Goal: Information Seeking & Learning: Learn about a topic

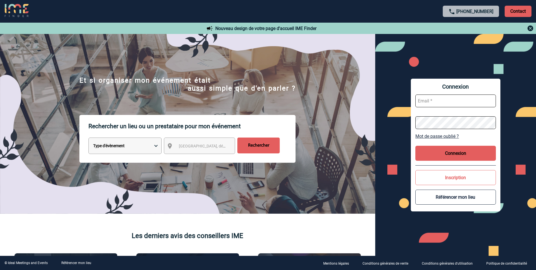
drag, startPoint x: 180, startPoint y: 141, endPoint x: 192, endPoint y: 135, distance: 13.5
click at [181, 141] on div "Ville, département, région..." at bounding box center [199, 145] width 71 height 16
click at [206, 151] on div "Ville, département, région..." at bounding box center [199, 145] width 71 height 16
click at [187, 145] on span "Ville, département, région..." at bounding box center [218, 146] width 79 height 5
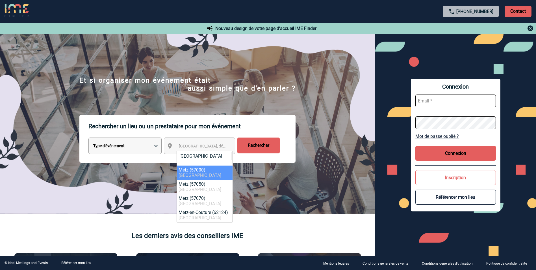
type input "metz"
select select "23002"
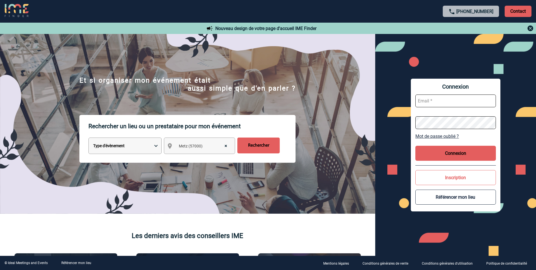
click at [145, 149] on select "Type d'évènement Séminaire avec nuitée Réunion Repas de groupe Team Building & …" at bounding box center [124, 145] width 73 height 16
select select "2"
click at [88, 138] on select "Type d'évènement Séminaire avec nuitée Réunion Repas de groupe Team Building & …" at bounding box center [124, 145] width 73 height 16
click at [273, 146] on input "Rechercher" at bounding box center [258, 145] width 42 height 16
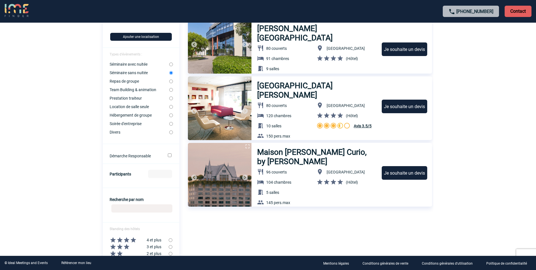
scroll to position [85, 0]
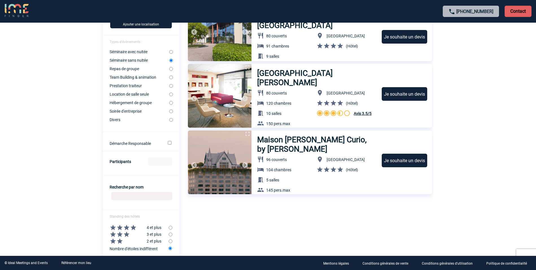
click at [291, 140] on h3 "Maison Heler Metz Curio, by [PERSON_NAME]" at bounding box center [317, 144] width 120 height 19
click at [279, 139] on h3 "Maison Heler Metz Curio, by [PERSON_NAME]" at bounding box center [317, 144] width 120 height 19
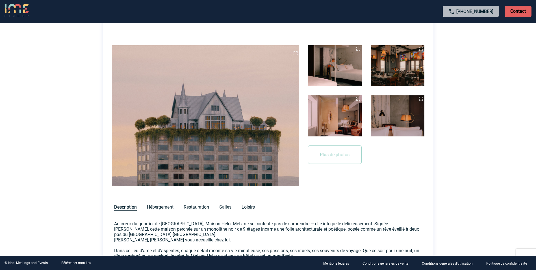
scroll to position [113, 0]
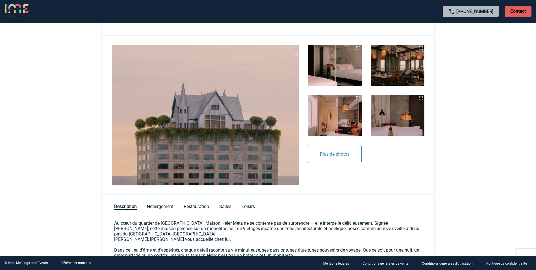
click at [340, 147] on button "Plus de photos" at bounding box center [335, 154] width 54 height 18
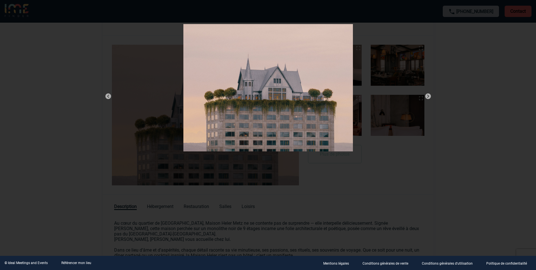
click at [427, 96] on img at bounding box center [428, 96] width 7 height 7
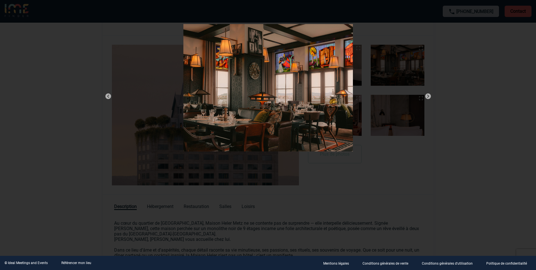
click at [427, 96] on img at bounding box center [428, 96] width 7 height 7
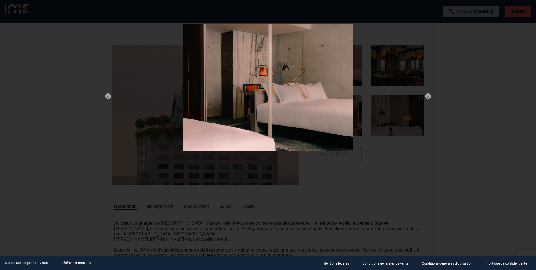
click at [427, 96] on img at bounding box center [428, 96] width 7 height 7
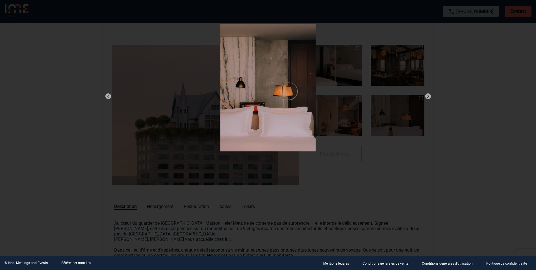
click at [427, 96] on img at bounding box center [428, 96] width 7 height 7
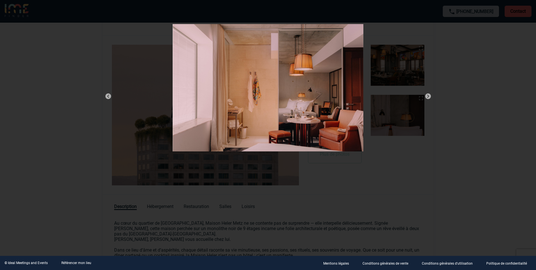
click at [427, 96] on img at bounding box center [428, 96] width 7 height 7
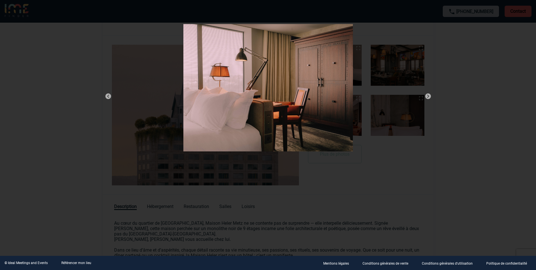
click at [427, 96] on img at bounding box center [428, 96] width 7 height 7
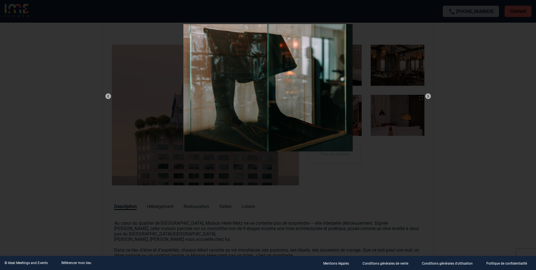
click at [427, 96] on img at bounding box center [428, 96] width 7 height 7
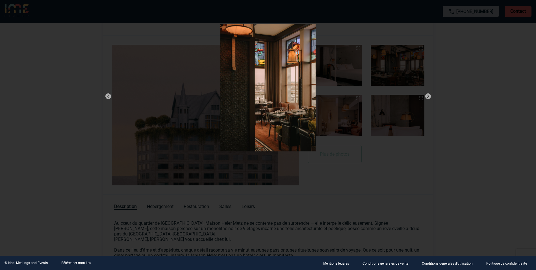
click at [105, 96] on img at bounding box center [108, 96] width 7 height 7
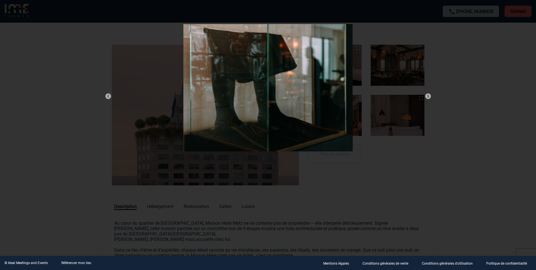
click at [426, 95] on img at bounding box center [428, 96] width 7 height 7
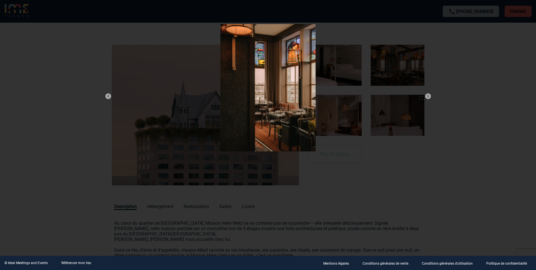
click at [426, 97] on img at bounding box center [428, 96] width 7 height 7
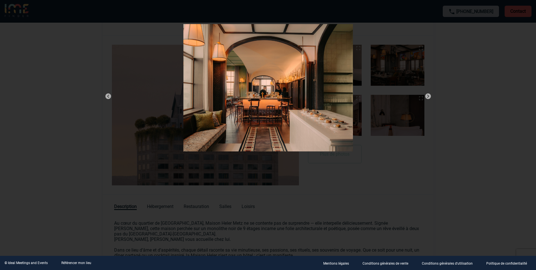
click at [426, 97] on img at bounding box center [428, 96] width 7 height 7
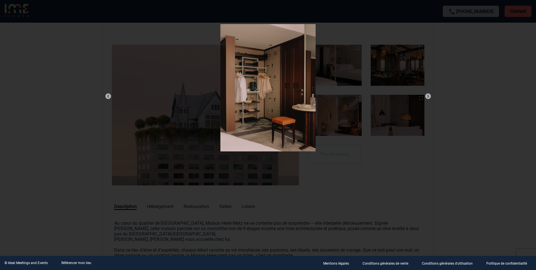
click at [426, 97] on img at bounding box center [428, 96] width 7 height 7
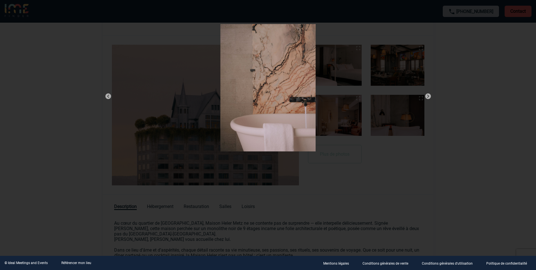
click at [427, 97] on img at bounding box center [428, 96] width 7 height 7
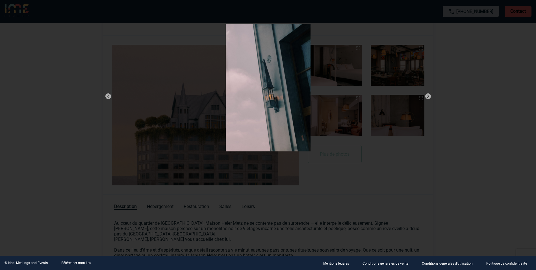
click at [427, 97] on img at bounding box center [428, 96] width 7 height 7
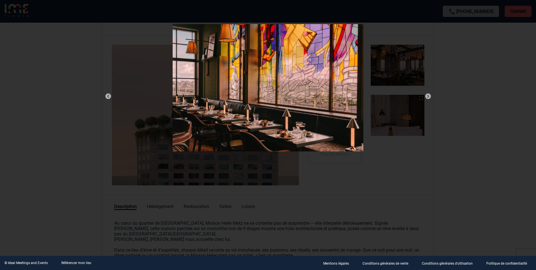
click at [427, 97] on img at bounding box center [428, 96] width 7 height 7
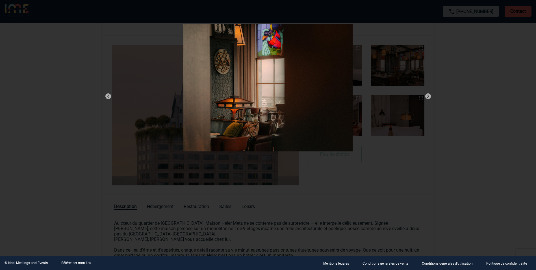
click at [427, 97] on img at bounding box center [428, 96] width 7 height 7
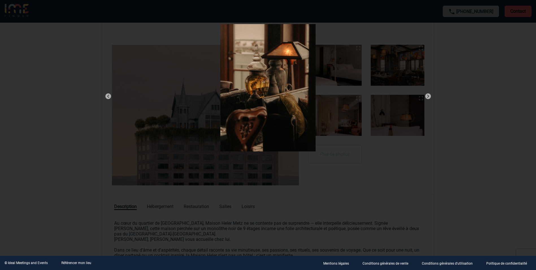
click at [427, 97] on img at bounding box center [428, 96] width 7 height 7
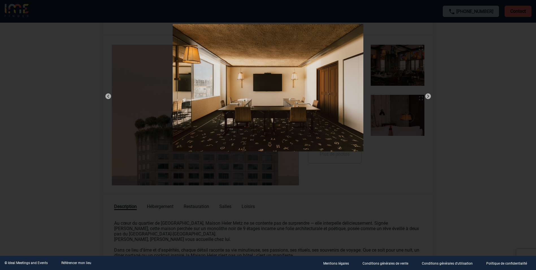
click at [427, 97] on img at bounding box center [428, 96] width 7 height 7
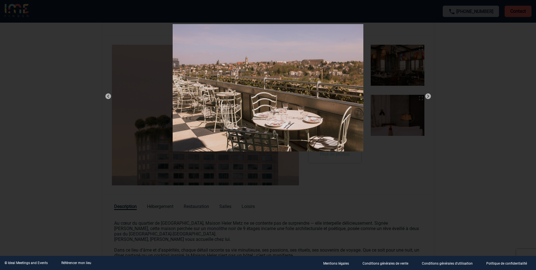
click at [427, 97] on img at bounding box center [428, 96] width 7 height 7
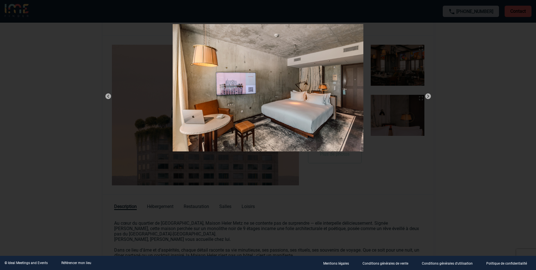
click at [427, 97] on img at bounding box center [428, 96] width 7 height 7
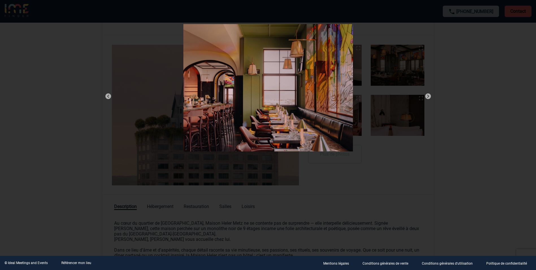
click at [427, 97] on img at bounding box center [428, 96] width 7 height 7
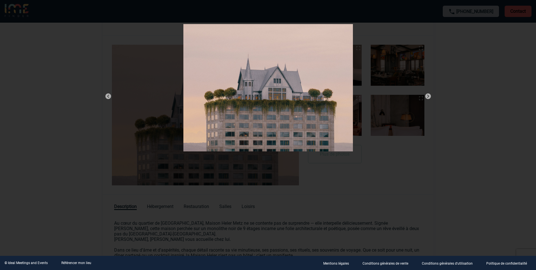
click at [427, 97] on img at bounding box center [428, 96] width 7 height 7
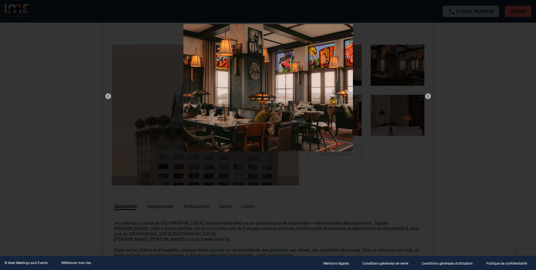
click at [427, 97] on img at bounding box center [428, 96] width 7 height 7
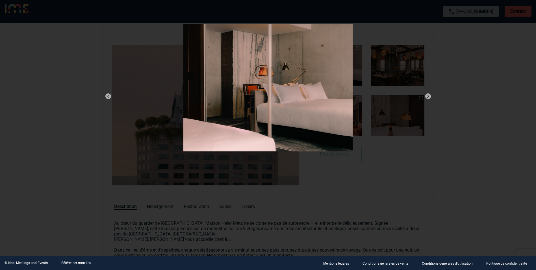
click at [427, 97] on img at bounding box center [428, 96] width 7 height 7
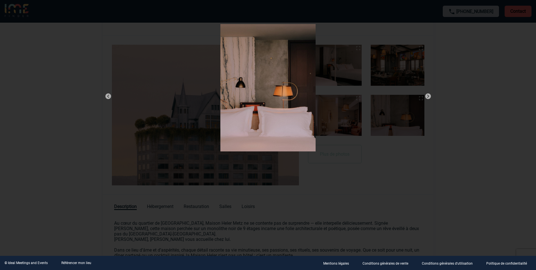
click at [427, 97] on img at bounding box center [428, 96] width 7 height 7
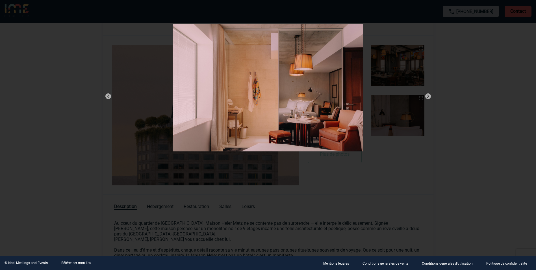
click at [427, 97] on img at bounding box center [428, 96] width 7 height 7
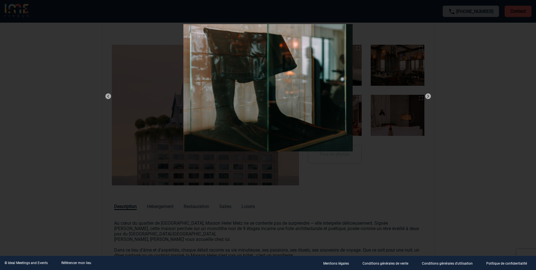
click at [427, 97] on img at bounding box center [428, 96] width 7 height 7
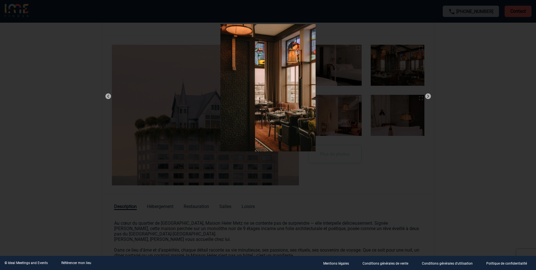
click at [427, 97] on img at bounding box center [428, 96] width 7 height 7
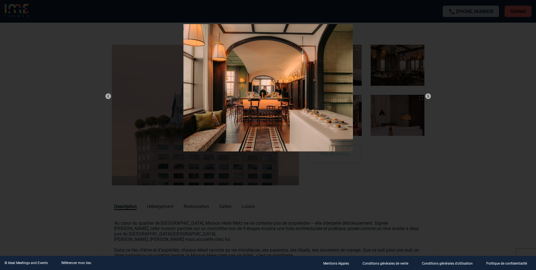
click at [427, 97] on img at bounding box center [428, 96] width 7 height 7
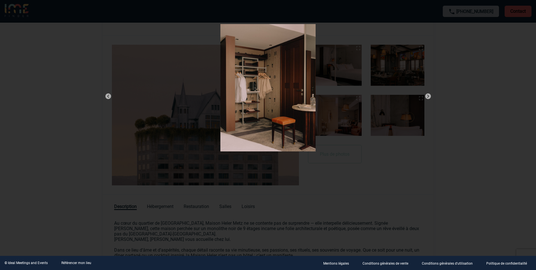
click at [25, 107] on div at bounding box center [268, 135] width 536 height 270
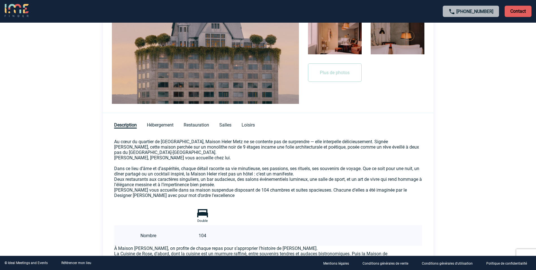
scroll to position [198, 0]
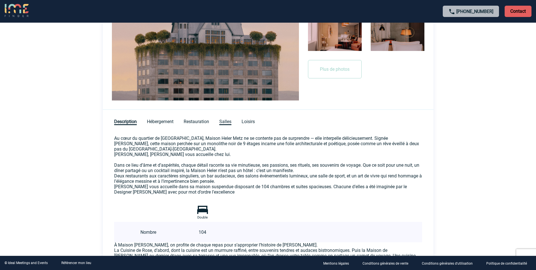
click at [222, 122] on span "Salles" at bounding box center [225, 122] width 12 height 6
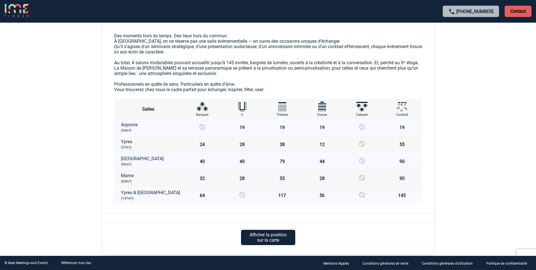
scroll to position [236, 0]
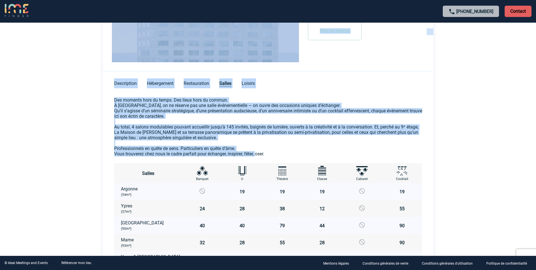
drag, startPoint x: 255, startPoint y: 153, endPoint x: 101, endPoint y: 97, distance: 164.3
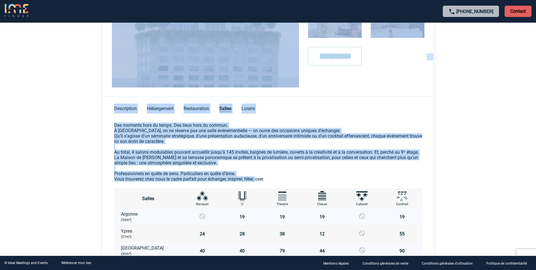
scroll to position [208, 0]
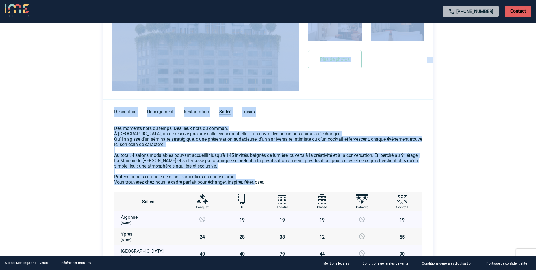
click at [207, 148] on p "Des moments hors du temps. Des lieux hors du commun. À [GEOGRAPHIC_DATA], on ne…" at bounding box center [268, 154] width 308 height 59
click at [147, 151] on p "Des moments hors du temps. Des lieux hors du commun. À [GEOGRAPHIC_DATA], on ne…" at bounding box center [268, 154] width 308 height 59
click at [163, 137] on p "Des moments hors du temps. Des lieux hors du commun. À [GEOGRAPHIC_DATA], on ne…" at bounding box center [268, 154] width 308 height 59
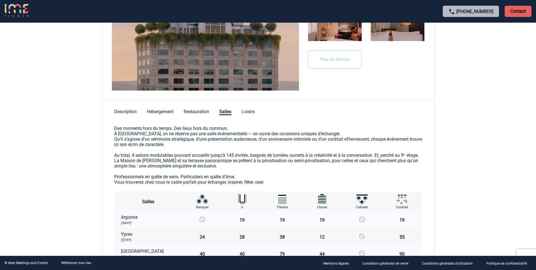
click at [197, 129] on p "Des moments hors du temps. Des lieux hors du commun. À [GEOGRAPHIC_DATA], on ne…" at bounding box center [268, 154] width 308 height 59
click at [204, 129] on p "Des moments hors du temps. Des lieux hors du commun. À [GEOGRAPHIC_DATA], on ne…" at bounding box center [268, 154] width 308 height 59
click at [130, 113] on span "Description" at bounding box center [125, 112] width 23 height 6
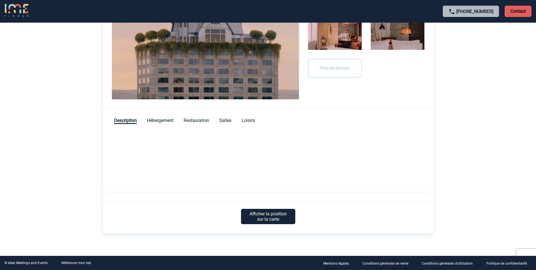
scroll to position [199, 0]
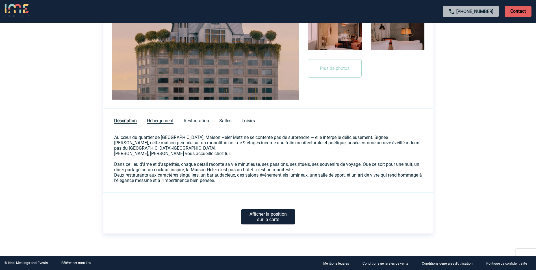
click at [168, 120] on span "Hébergement" at bounding box center [160, 121] width 27 height 6
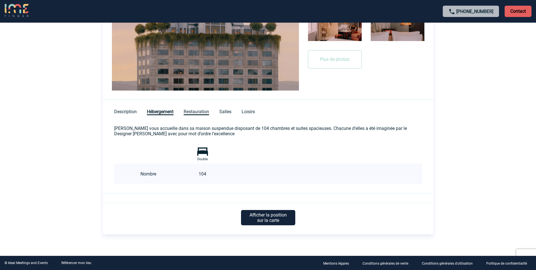
click at [202, 112] on span "Restauration" at bounding box center [196, 112] width 25 height 6
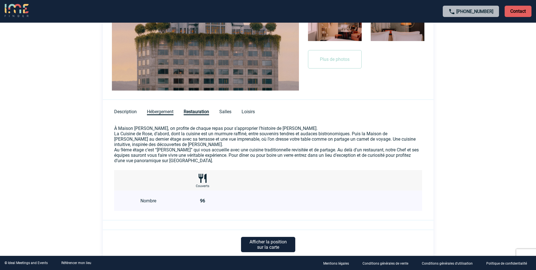
drag, startPoint x: 156, startPoint y: 108, endPoint x: 156, endPoint y: 111, distance: 3.4
click at [156, 108] on div "Description Hébergement Restauration Salles Loisirs" at bounding box center [268, 108] width 331 height 17
click at [156, 111] on span "Hébergement" at bounding box center [160, 112] width 27 height 6
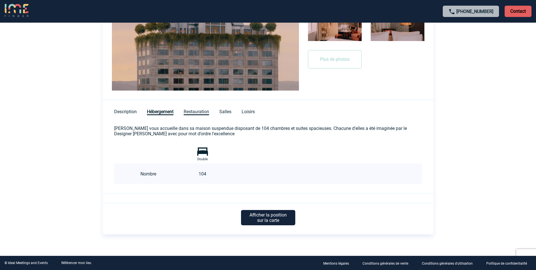
click at [209, 110] on span "Restauration" at bounding box center [196, 112] width 25 height 6
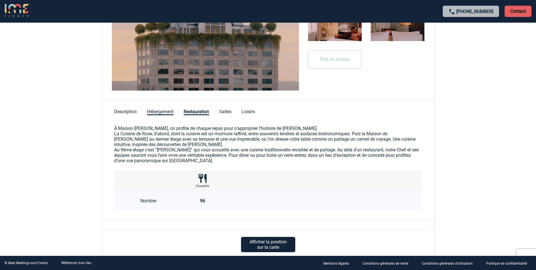
click at [158, 110] on span "Hébergement" at bounding box center [160, 112] width 27 height 6
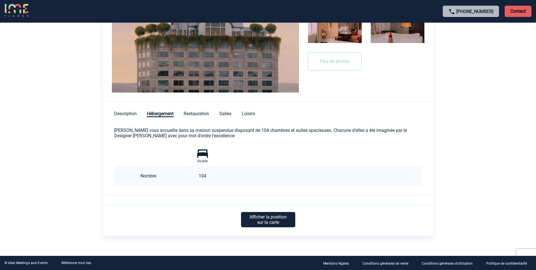
scroll to position [208, 0]
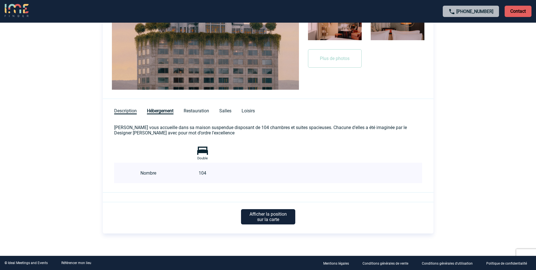
click at [121, 108] on div "Description Hébergement Restauration Salles Loisirs" at bounding box center [268, 107] width 331 height 17
click at [135, 112] on span "Description" at bounding box center [125, 111] width 23 height 6
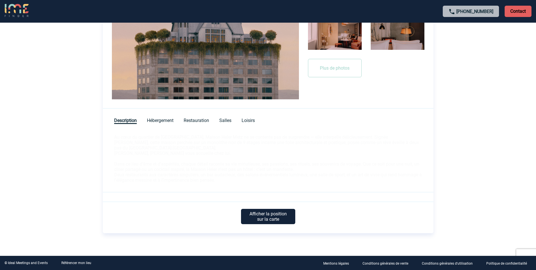
scroll to position [199, 0]
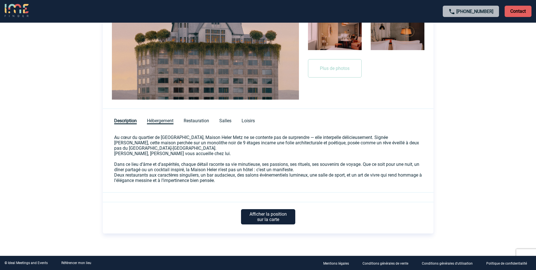
click at [170, 121] on span "Hébergement" at bounding box center [160, 121] width 27 height 6
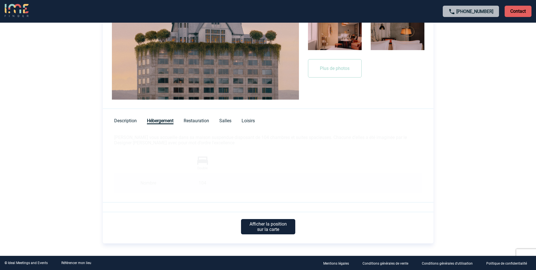
scroll to position [208, 0]
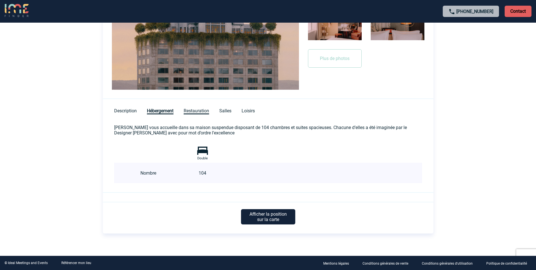
click at [194, 111] on span "Restauration" at bounding box center [196, 111] width 25 height 6
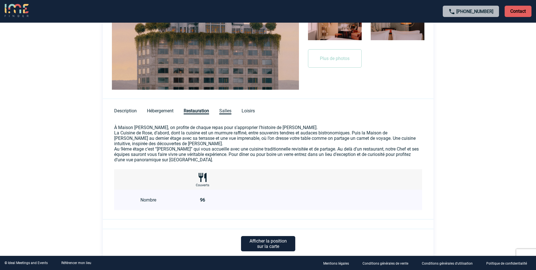
click at [224, 110] on span "Salles" at bounding box center [225, 111] width 12 height 6
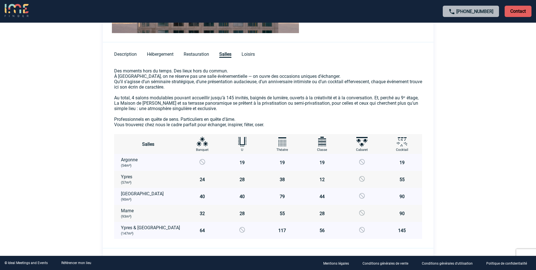
scroll to position [237, 0]
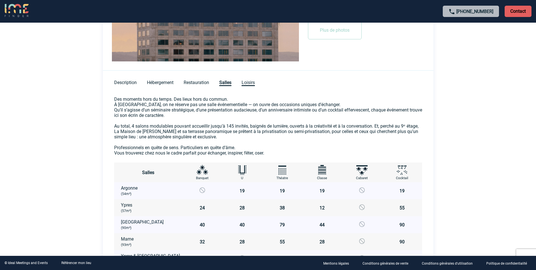
click at [246, 84] on span "Loisirs" at bounding box center [248, 83] width 13 height 6
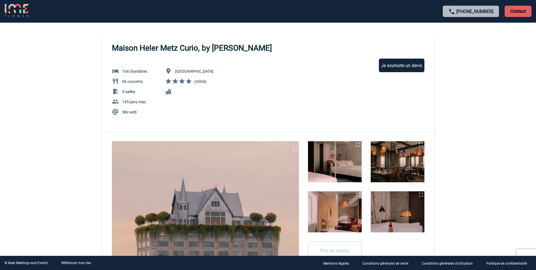
scroll to position [0, 0]
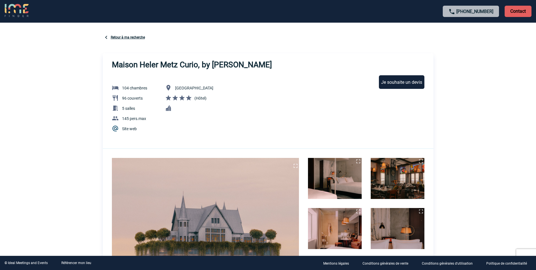
click at [127, 129] on link "Site web" at bounding box center [129, 128] width 15 height 5
click at [257, 45] on div "Sélectionner Retour à ma recherche Maison Heler [GEOGRAPHIC_DATA], by [PERSON_N…" at bounding box center [268, 234] width 331 height 401
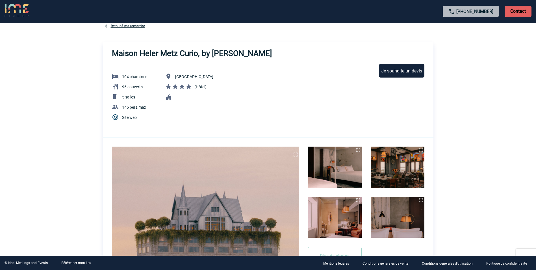
scroll to position [28, 0]
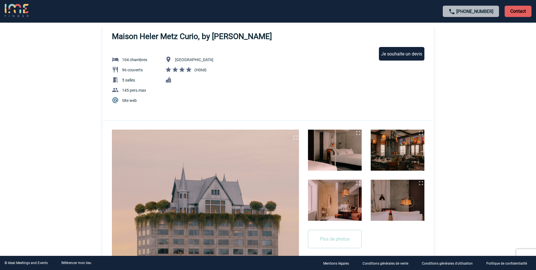
click at [334, 147] on img at bounding box center [335, 149] width 54 height 41
click at [329, 144] on img at bounding box center [335, 149] width 54 height 41
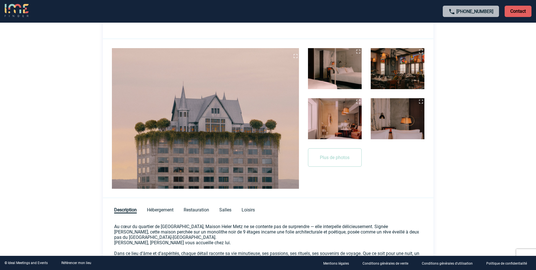
scroll to position [113, 0]
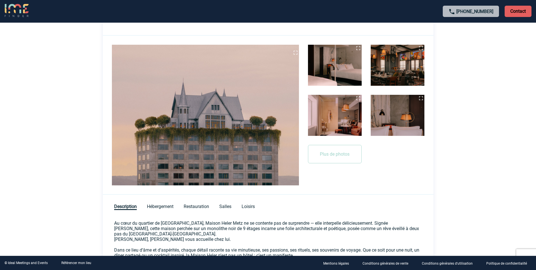
click at [261, 132] on img at bounding box center [205, 115] width 187 height 140
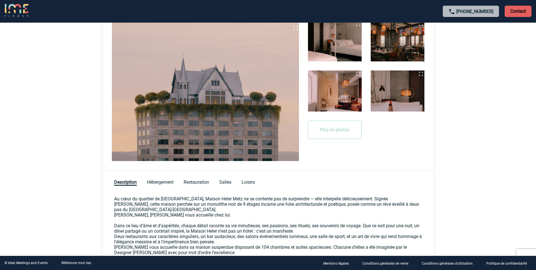
scroll to position [141, 0]
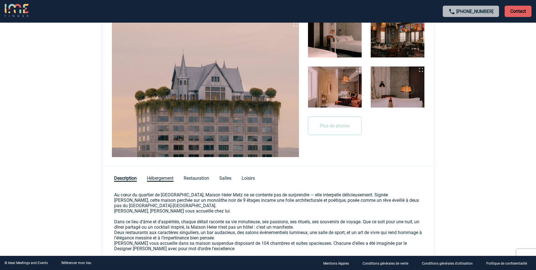
click at [160, 177] on span "Hébergement" at bounding box center [160, 178] width 27 height 6
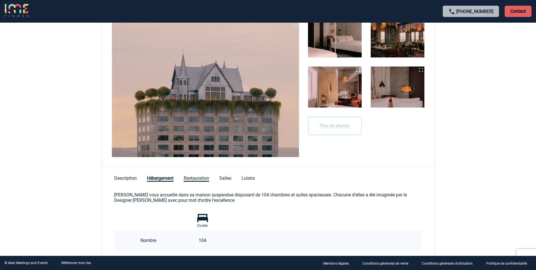
drag, startPoint x: 160, startPoint y: 177, endPoint x: 205, endPoint y: 177, distance: 44.4
click at [205, 177] on span "Restauration" at bounding box center [196, 178] width 25 height 6
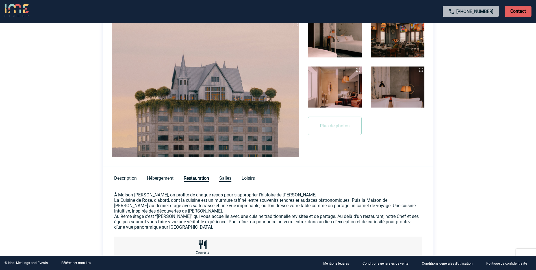
click at [223, 177] on span "Salles" at bounding box center [225, 178] width 12 height 6
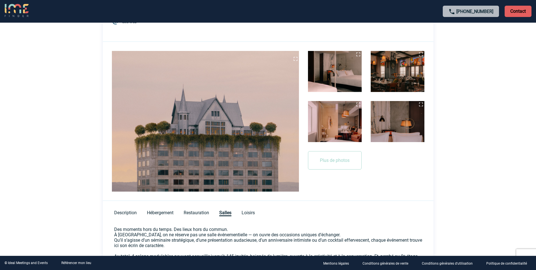
scroll to position [57, 0]
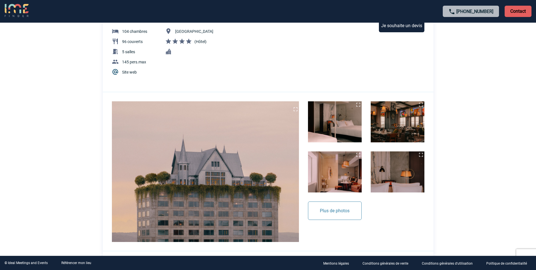
click at [349, 211] on button "Plus de photos" at bounding box center [335, 210] width 54 height 18
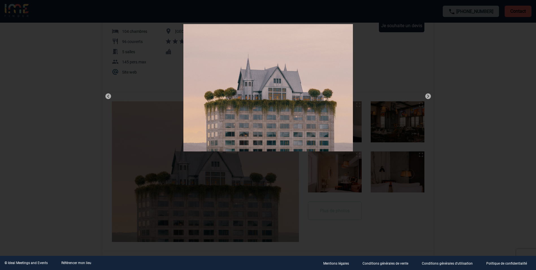
click at [429, 95] on img at bounding box center [428, 96] width 7 height 7
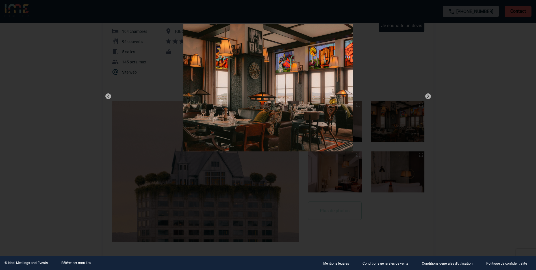
click at [429, 95] on img at bounding box center [428, 96] width 7 height 7
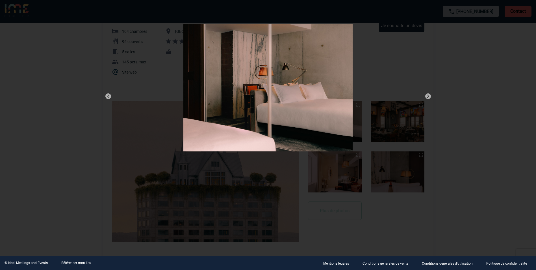
click at [429, 95] on img at bounding box center [428, 96] width 7 height 7
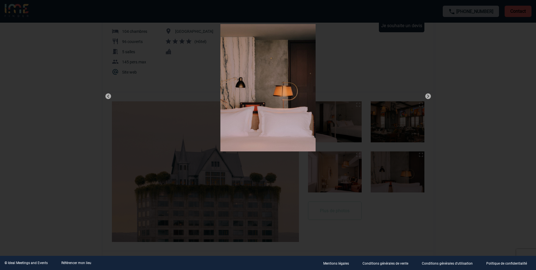
click at [429, 95] on img at bounding box center [428, 96] width 7 height 7
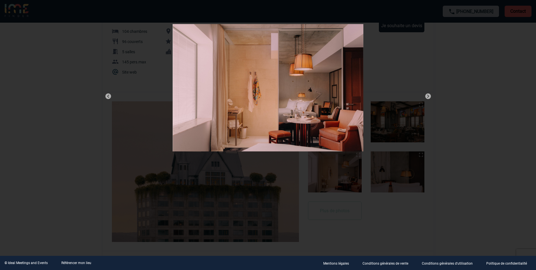
click at [108, 96] on img at bounding box center [108, 96] width 7 height 7
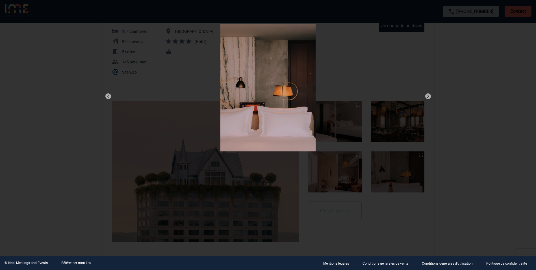
click at [426, 95] on img at bounding box center [428, 96] width 7 height 7
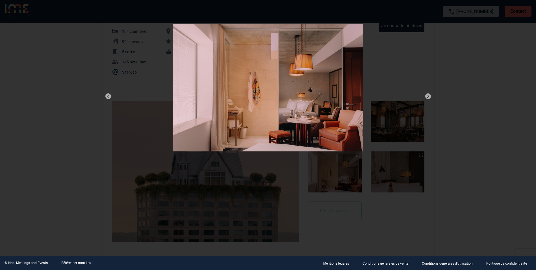
click at [426, 95] on img at bounding box center [428, 96] width 7 height 7
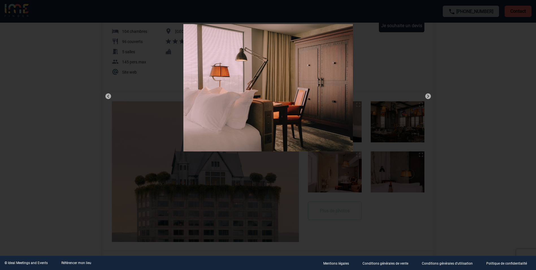
click at [426, 95] on img at bounding box center [428, 96] width 7 height 7
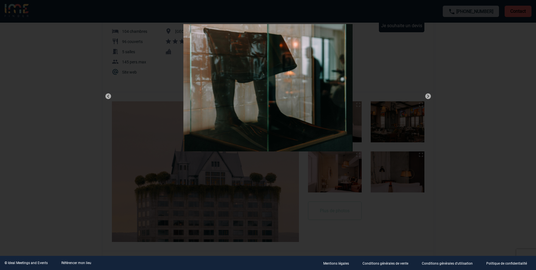
click at [426, 95] on img at bounding box center [428, 96] width 7 height 7
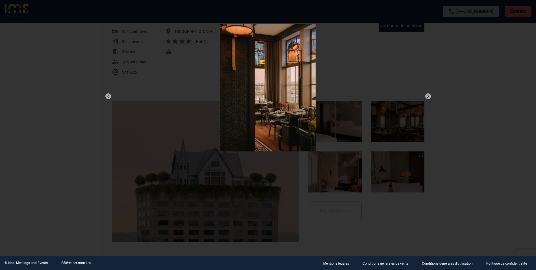
click at [426, 94] on img at bounding box center [428, 96] width 7 height 7
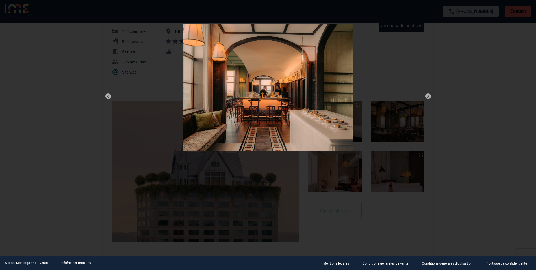
click at [426, 94] on img at bounding box center [428, 96] width 7 height 7
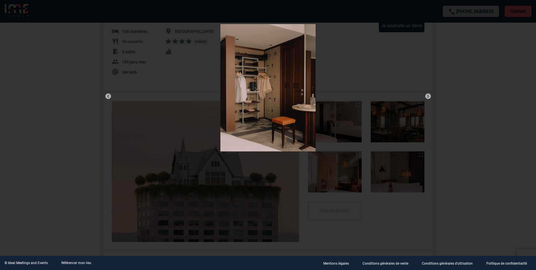
click at [426, 93] on img at bounding box center [428, 96] width 7 height 7
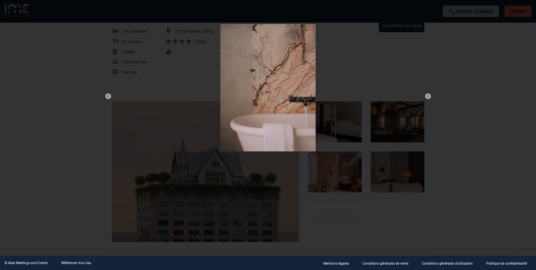
click at [426, 93] on img at bounding box center [428, 96] width 7 height 7
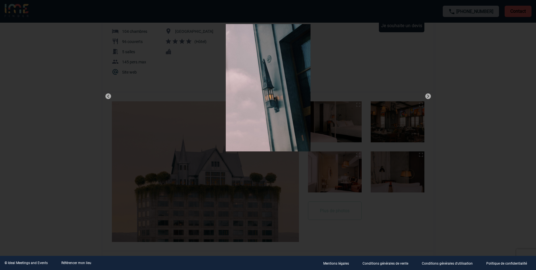
click at [426, 93] on img at bounding box center [428, 96] width 7 height 7
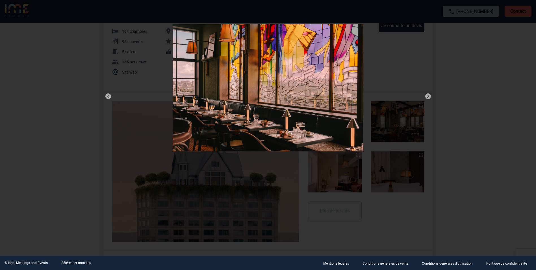
click at [426, 93] on img at bounding box center [428, 96] width 7 height 7
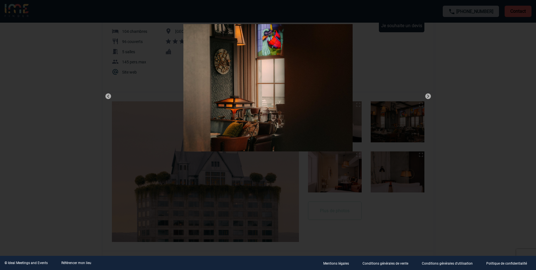
click at [426, 93] on img at bounding box center [428, 96] width 7 height 7
